Goal: Task Accomplishment & Management: Manage account settings

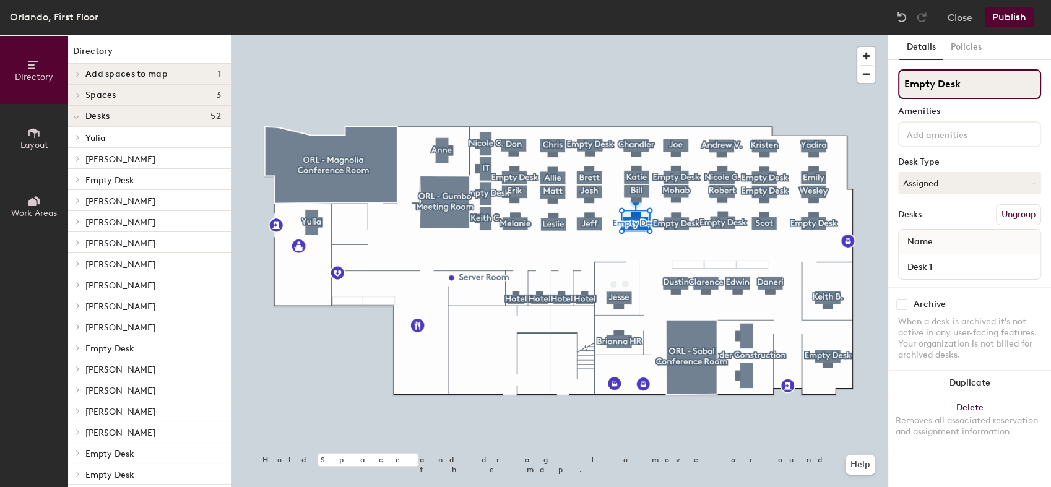
click at [959, 94] on input "Empty Desk" at bounding box center [969, 84] width 143 height 30
click at [966, 179] on button "Assigned" at bounding box center [969, 183] width 143 height 22
click at [1005, 89] on input "Empty Desk" at bounding box center [969, 84] width 143 height 30
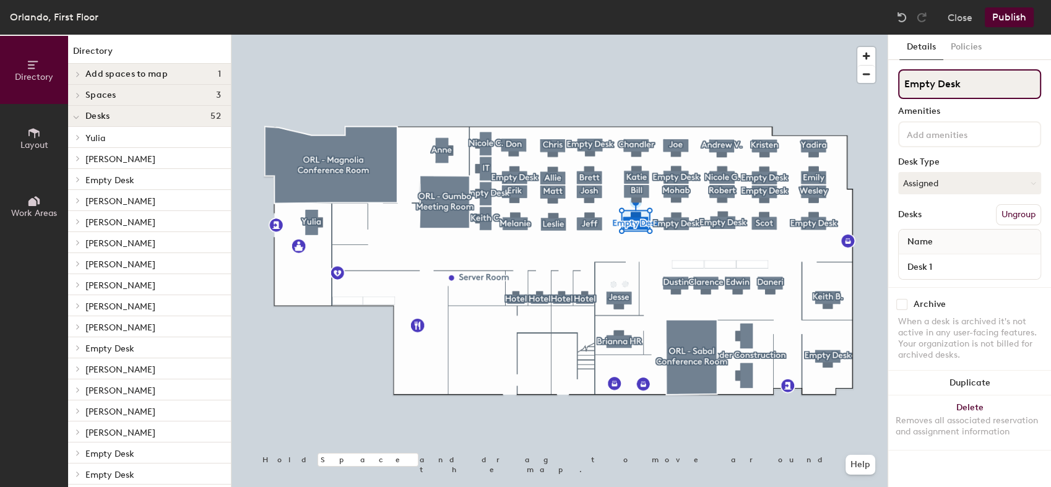
click at [1005, 89] on input "Empty Desk" at bounding box center [969, 84] width 143 height 30
click at [995, 80] on input "Empty Desk" at bounding box center [969, 84] width 143 height 30
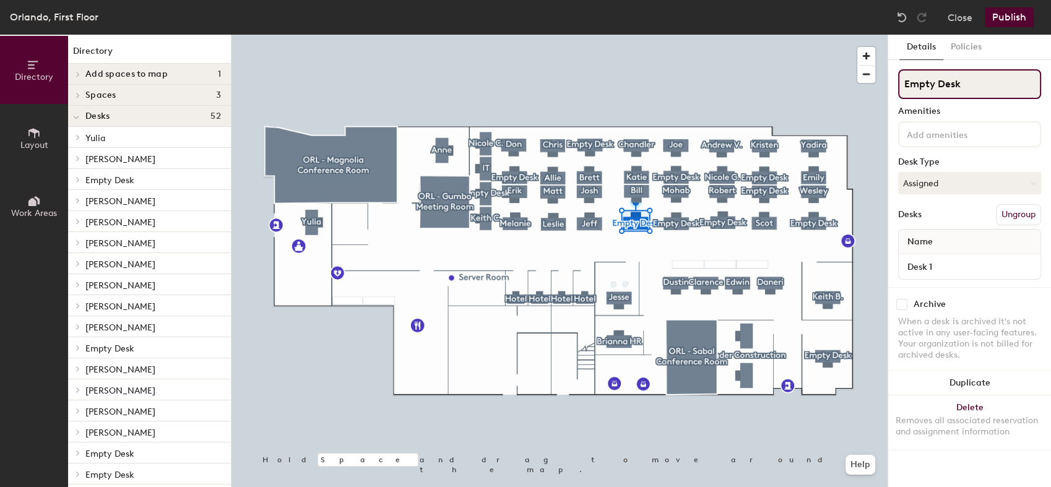
click at [995, 80] on input "Empty Desk" at bounding box center [969, 84] width 143 height 30
type input "[PERSON_NAME]"
click at [1010, 22] on button "Publish" at bounding box center [1009, 17] width 49 height 20
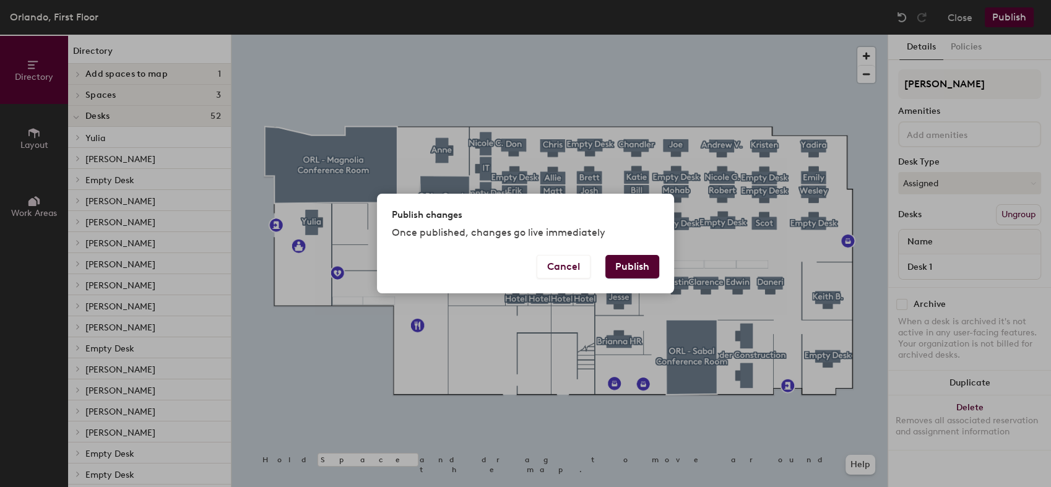
click at [632, 258] on button "Publish" at bounding box center [632, 267] width 54 height 24
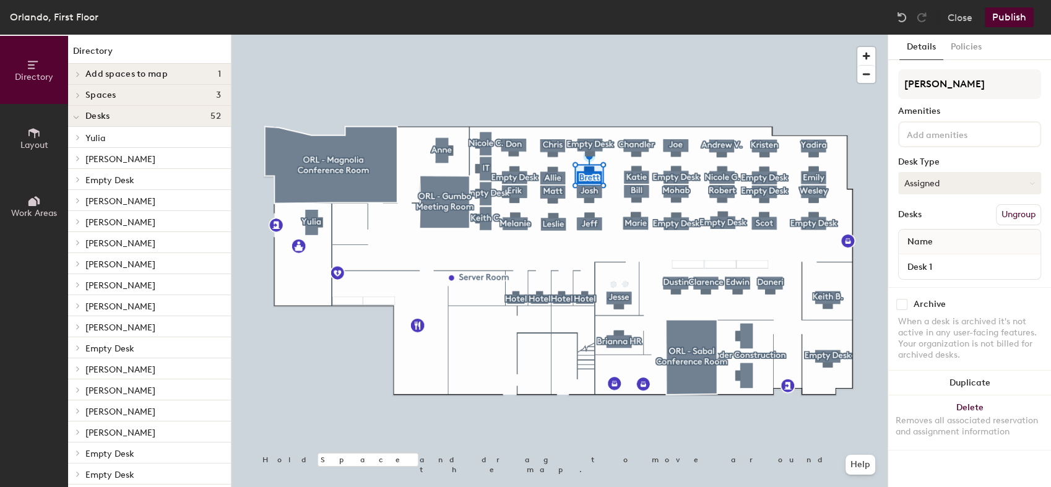
click at [958, 186] on button "Assigned" at bounding box center [969, 183] width 143 height 22
click at [936, 255] on div "Hoteled" at bounding box center [961, 258] width 124 height 19
click at [1007, 19] on button "Publish" at bounding box center [1009, 17] width 49 height 20
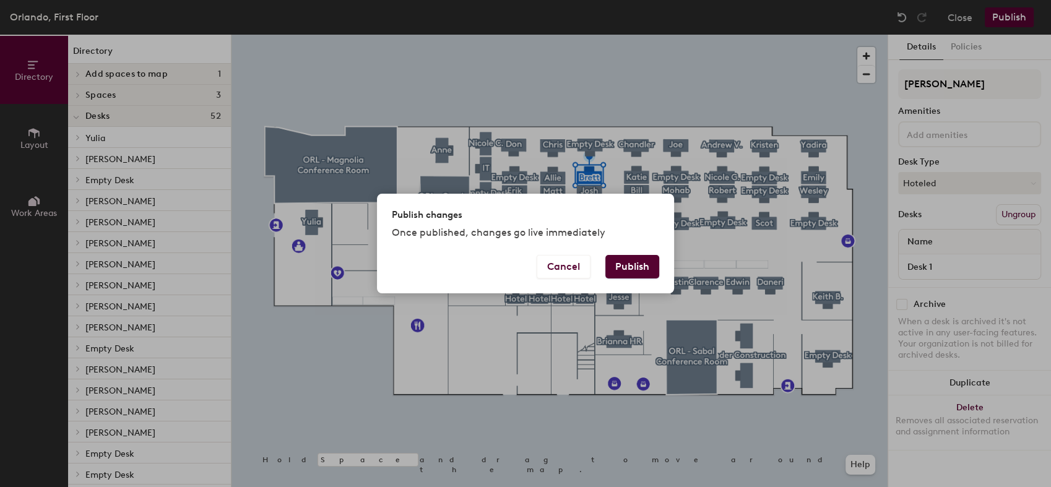
click at [635, 269] on button "Publish" at bounding box center [632, 267] width 54 height 24
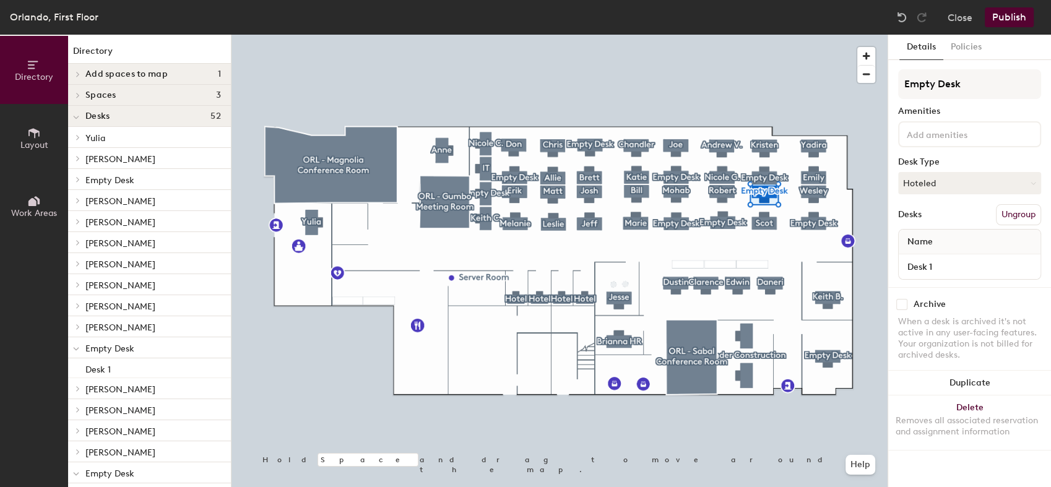
click at [1012, 19] on button "Publish" at bounding box center [1009, 17] width 49 height 20
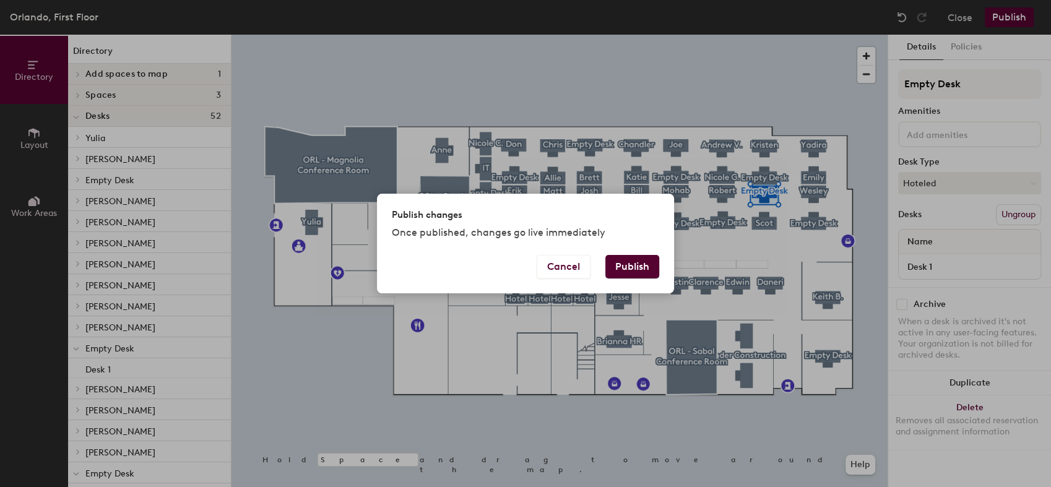
click at [640, 272] on button "Publish" at bounding box center [632, 267] width 54 height 24
